Goal: Find specific page/section: Find specific page/section

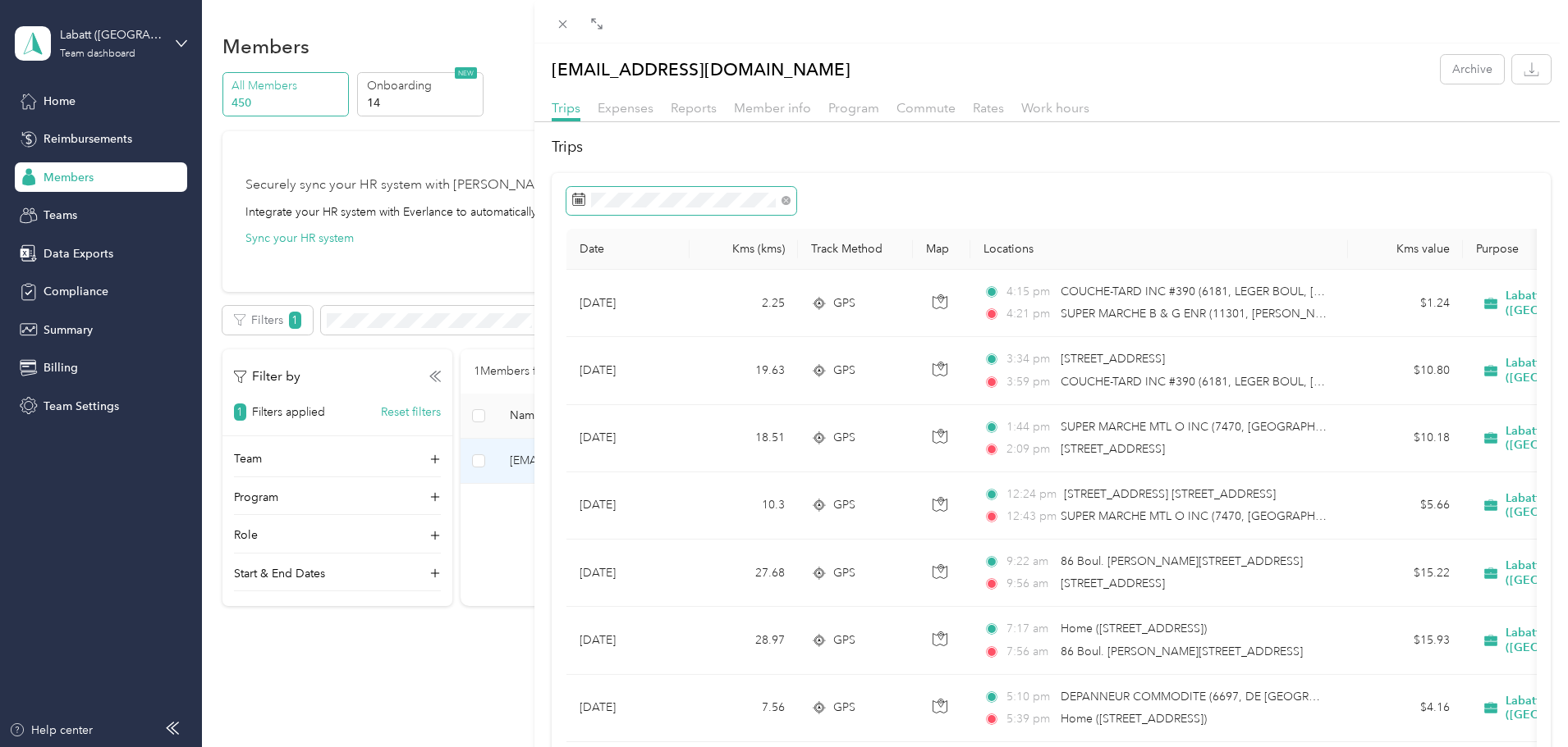
click at [695, 192] on span at bounding box center [681, 201] width 230 height 28
click at [585, 200] on span at bounding box center [681, 201] width 230 height 28
click at [569, 29] on icon at bounding box center [562, 24] width 14 height 14
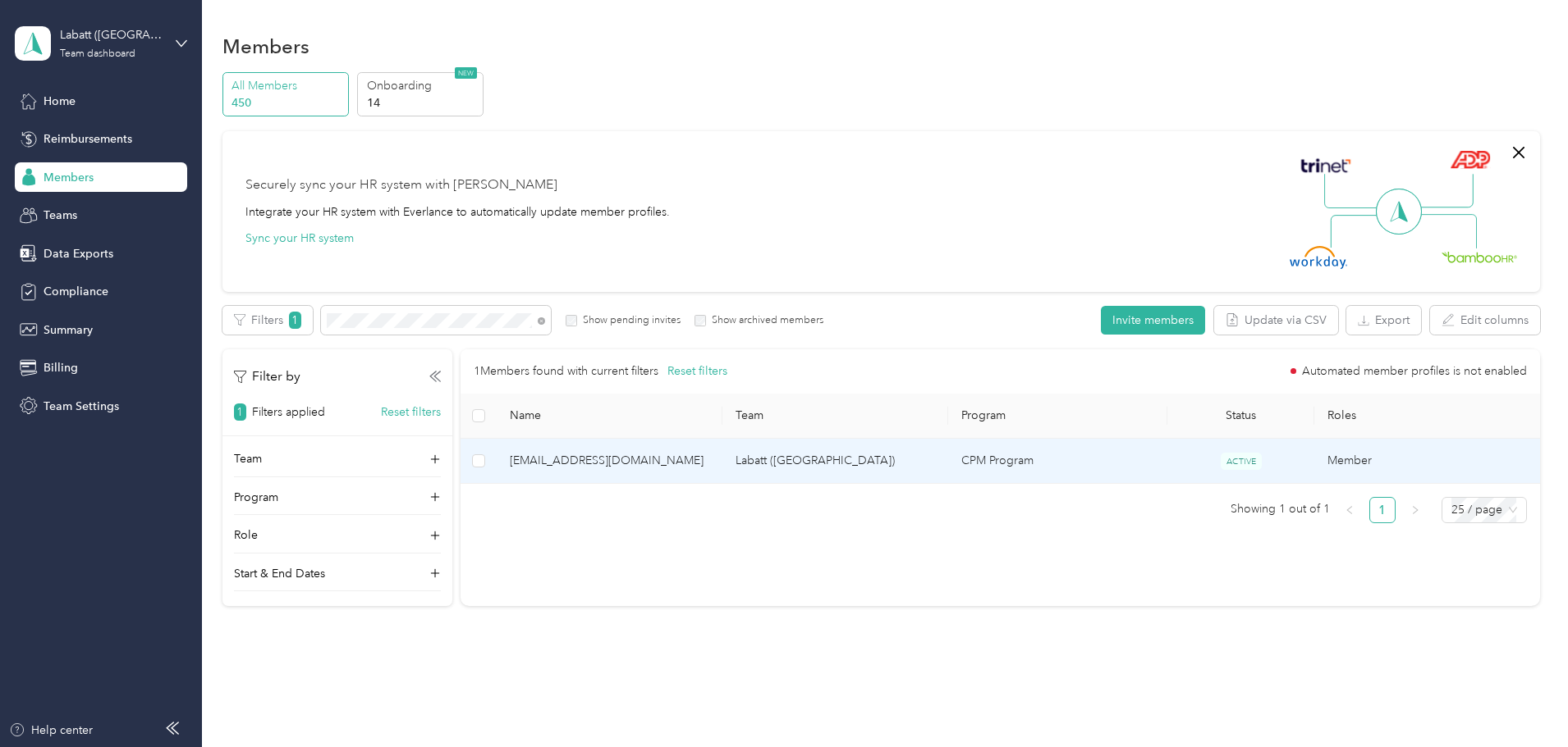
click at [638, 452] on span "[EMAIL_ADDRESS][DOMAIN_NAME]" at bounding box center [610, 461] width 200 height 18
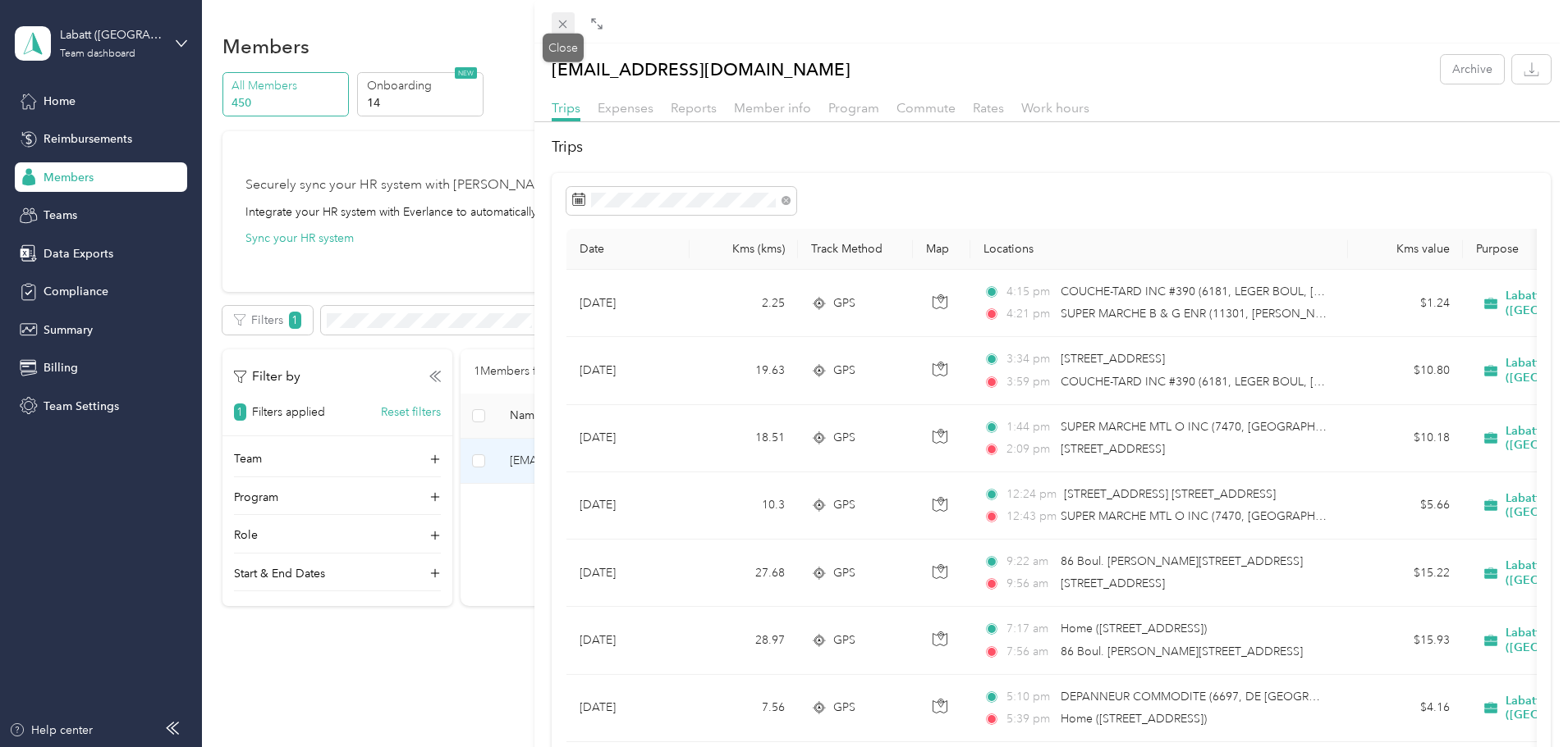
click at [566, 25] on icon at bounding box center [562, 24] width 14 height 14
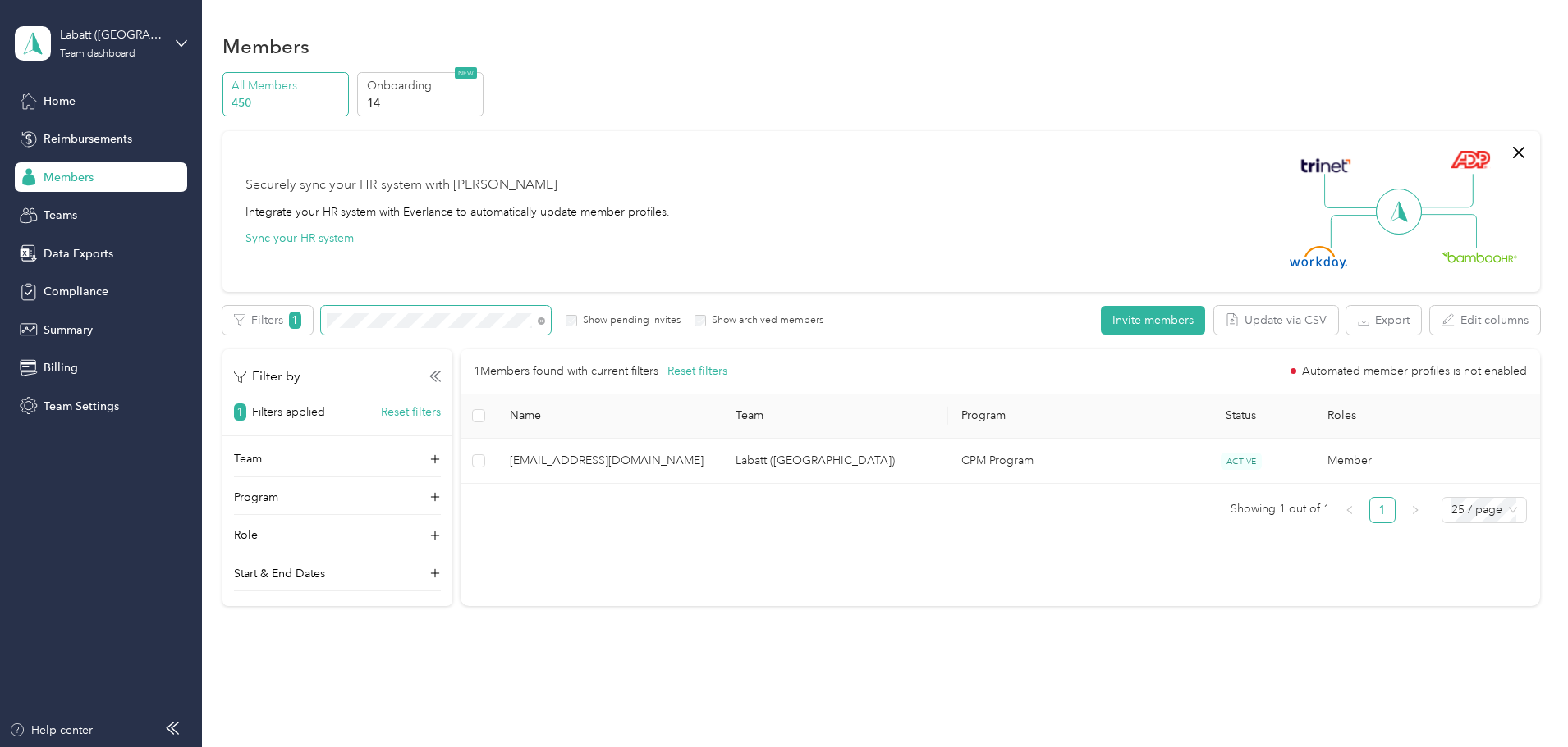
click at [545, 322] on span at bounding box center [539, 321] width 13 height 17
click at [545, 325] on span at bounding box center [542, 320] width 8 height 14
click at [545, 322] on icon at bounding box center [542, 322] width 8 height 8
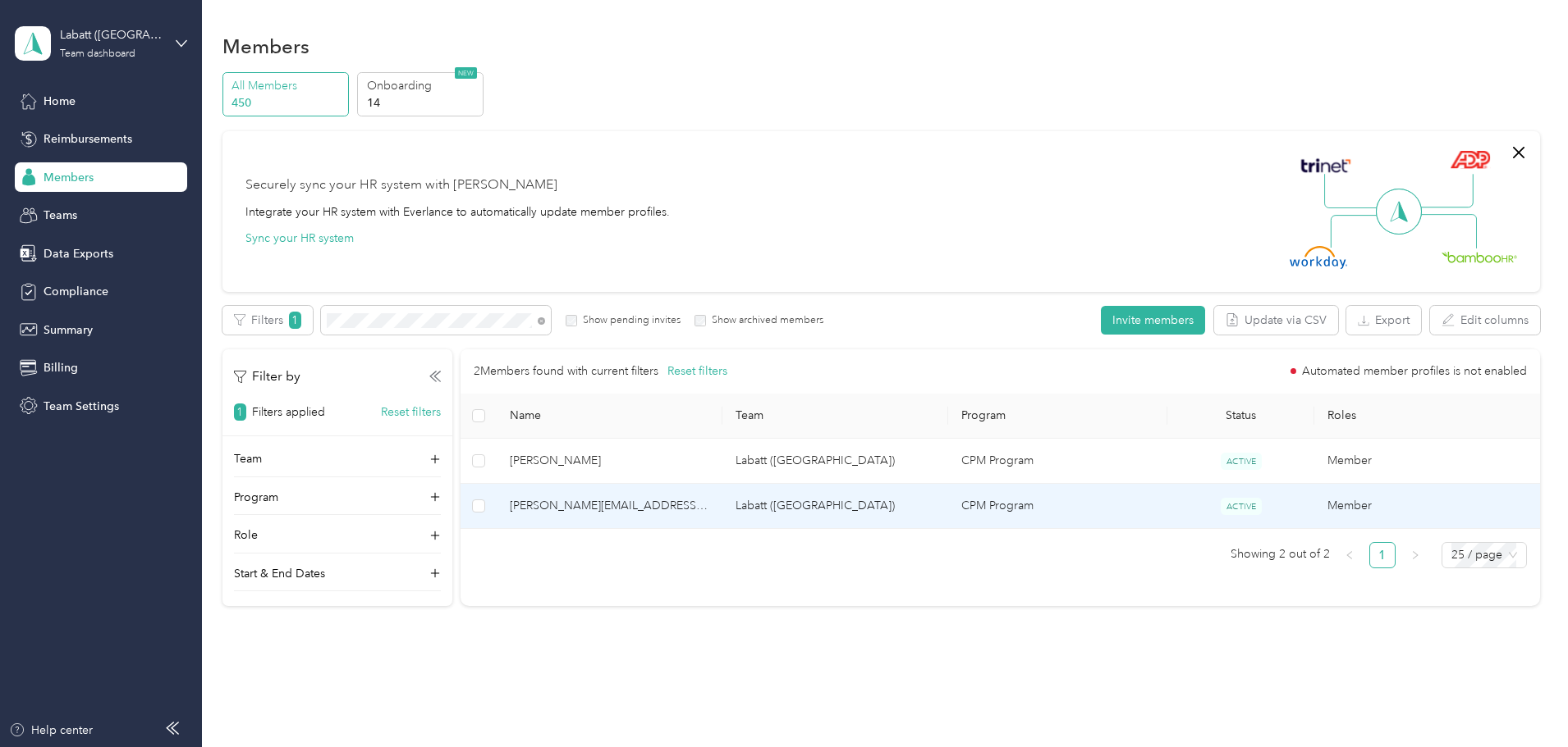
click at [663, 504] on span "[PERSON_NAME][EMAIL_ADDRESS][DOMAIN_NAME]" at bounding box center [610, 506] width 200 height 18
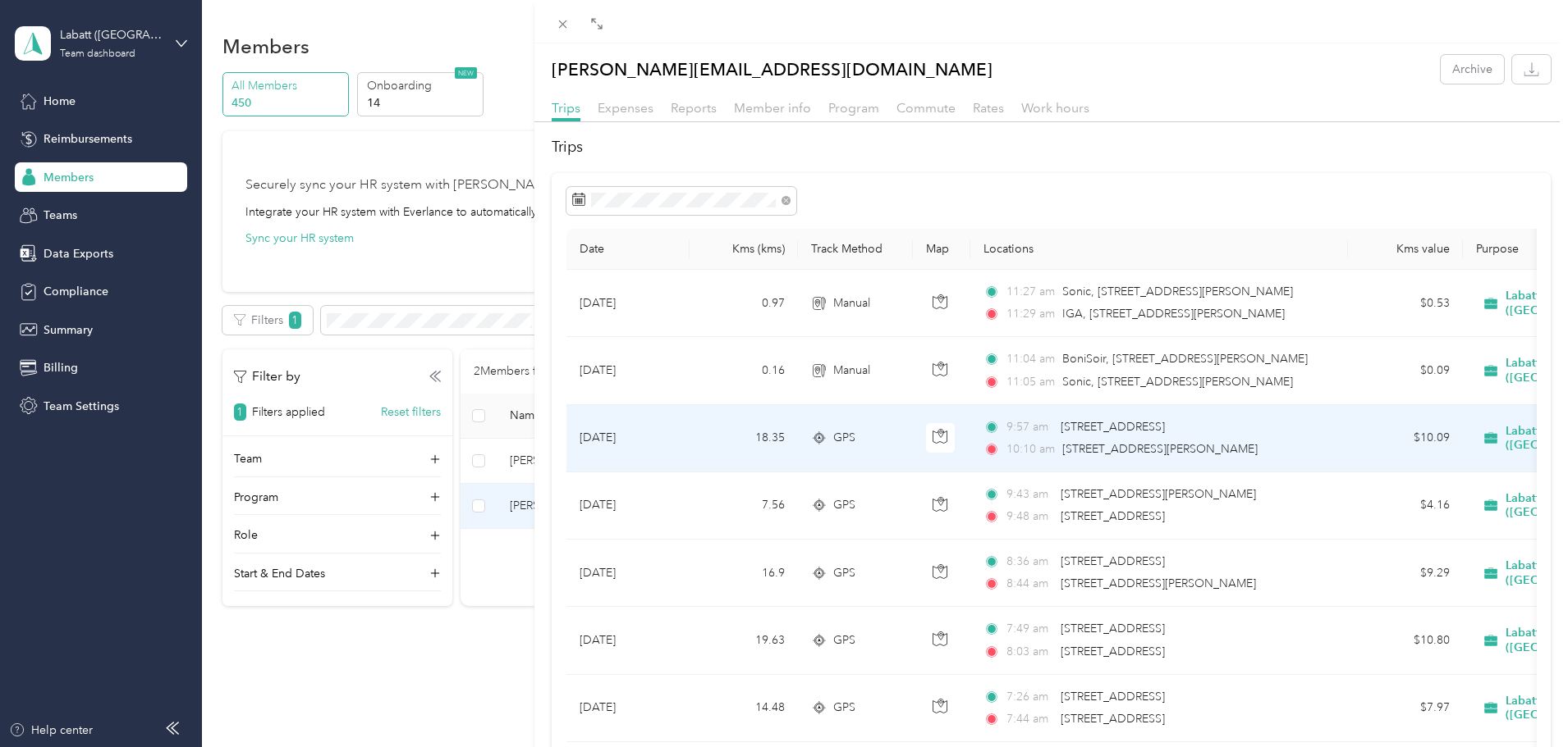
scroll to position [82, 0]
